Goal: Task Accomplishment & Management: Complete application form

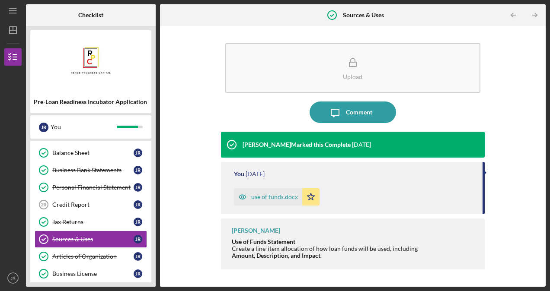
scroll to position [264, 0]
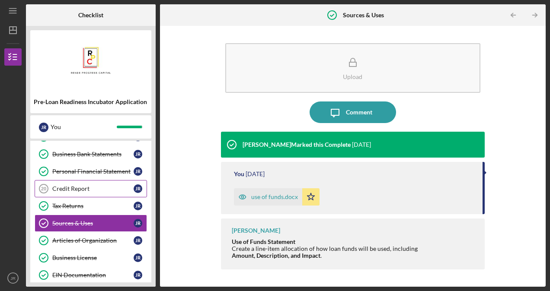
click at [69, 185] on div "Credit Report" at bounding box center [92, 188] width 81 height 7
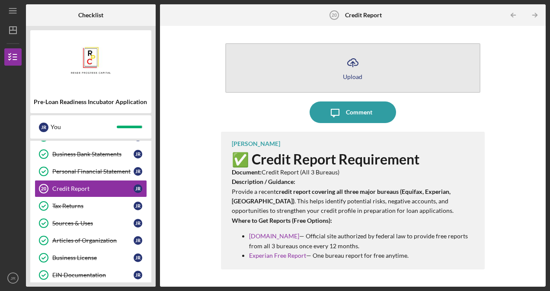
click at [357, 72] on icon "Icon/Upload" at bounding box center [353, 63] width 22 height 22
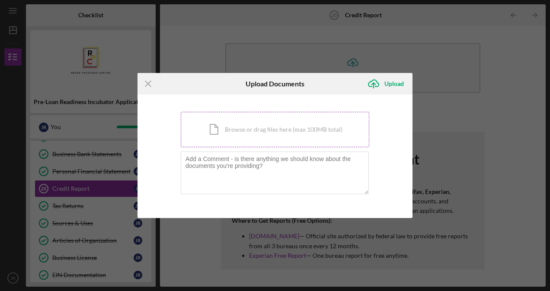
click at [301, 132] on div "Icon/Document Browse or drag files here (max 100MB total) Tap to choose files o…" at bounding box center [275, 129] width 189 height 35
click at [147, 77] on icon "Icon/Menu Close" at bounding box center [148, 84] width 22 height 22
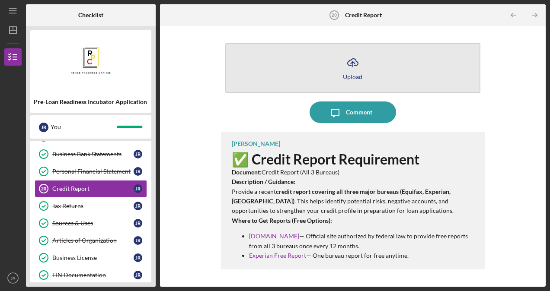
click at [400, 78] on button "Icon/Upload Upload" at bounding box center [352, 68] width 255 height 50
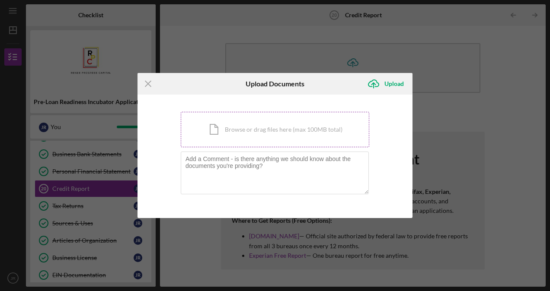
click at [313, 131] on div "Icon/Document Browse or drag files here (max 100MB total) Tap to choose files o…" at bounding box center [275, 129] width 189 height 35
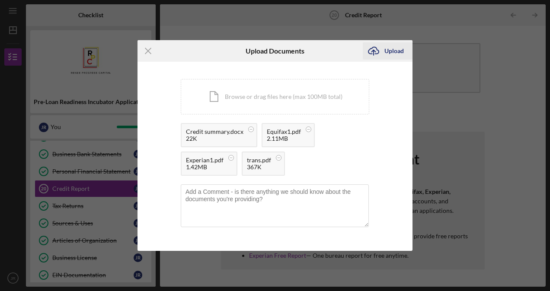
click at [396, 51] on div "Upload" at bounding box center [393, 50] width 19 height 17
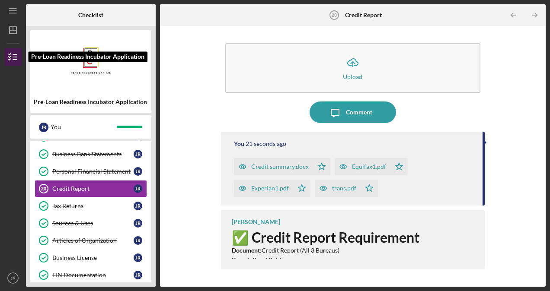
click at [13, 56] on icon "button" at bounding box center [13, 57] width 22 height 22
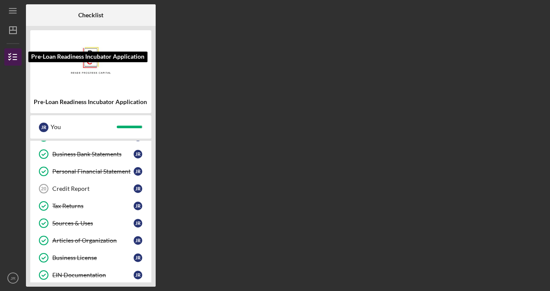
click at [13, 56] on icon "button" at bounding box center [13, 57] width 22 height 22
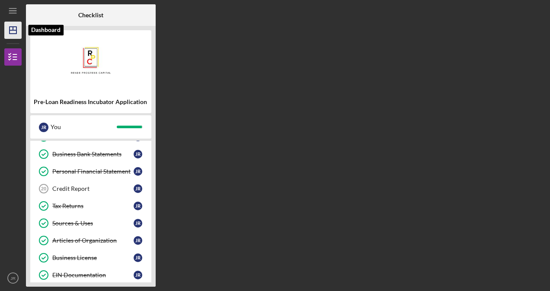
click at [16, 30] on line "button" at bounding box center [13, 30] width 7 height 0
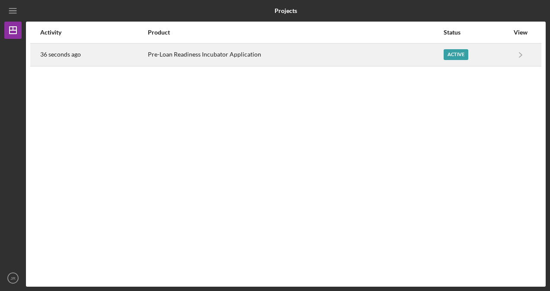
click at [181, 57] on div "Pre-Loan Readiness Incubator Application" at bounding box center [295, 55] width 295 height 22
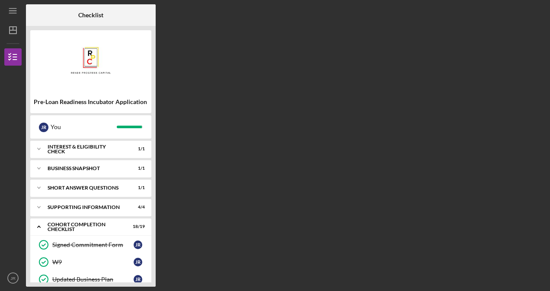
drag, startPoint x: 112, startPoint y: 196, endPoint x: 115, endPoint y: 93, distance: 103.0
click at [115, 93] on div "Pre-Loan Readiness Incubator Application J R You Icon/Expander Interest & Eligi…" at bounding box center [91, 156] width 130 height 261
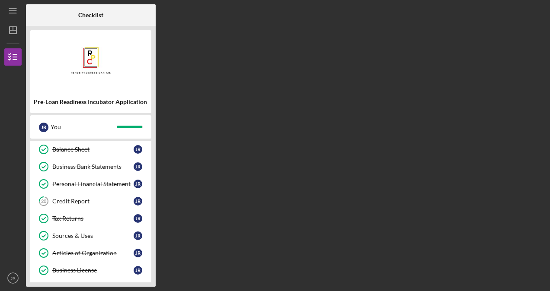
scroll to position [252, 0]
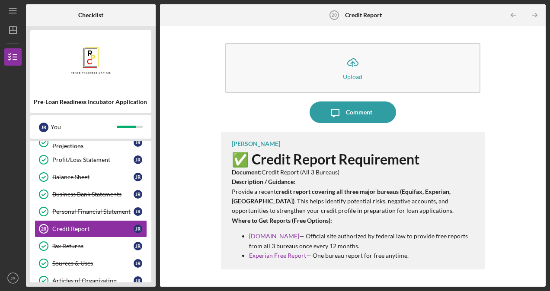
scroll to position [230, 0]
